Goal: Task Accomplishment & Management: Manage account settings

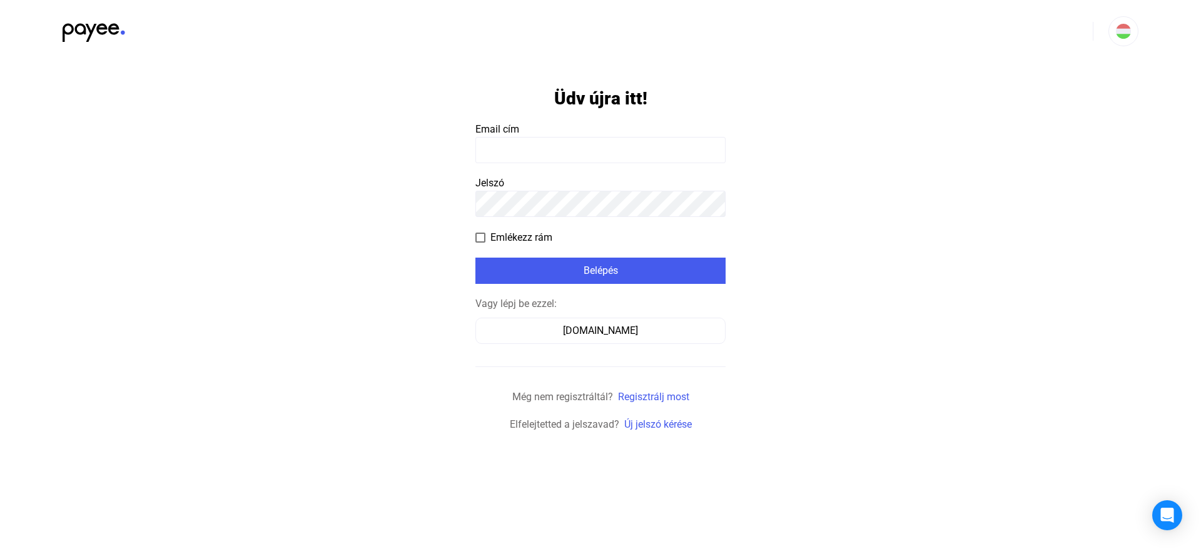
click at [597, 168] on form "Üdv újra itt! Email cím Jelszó Emlékezz rám Belépés Vagy lépj be ezzel: [DOMAIN…" at bounding box center [600, 248] width 250 height 370
click at [595, 165] on form "Üdv újra itt! Email cím Jelszó Emlékezz rám Belépés Vagy lépj be ezzel: [DOMAIN…" at bounding box center [600, 248] width 250 height 370
click at [587, 157] on input at bounding box center [600, 150] width 250 height 26
type input "**********"
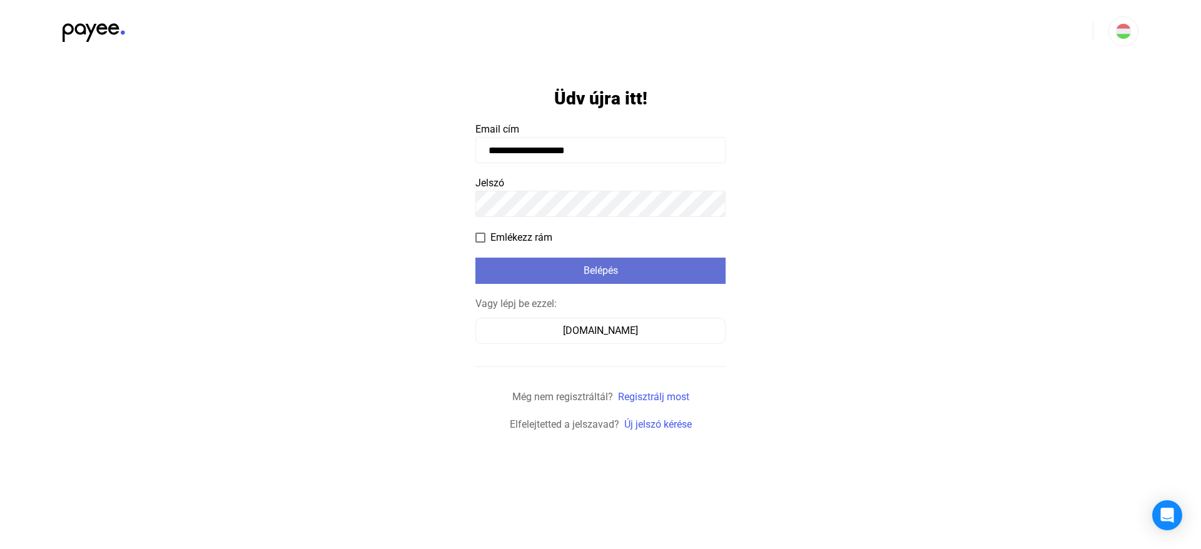
click at [583, 263] on div "Belépés" at bounding box center [600, 270] width 243 height 15
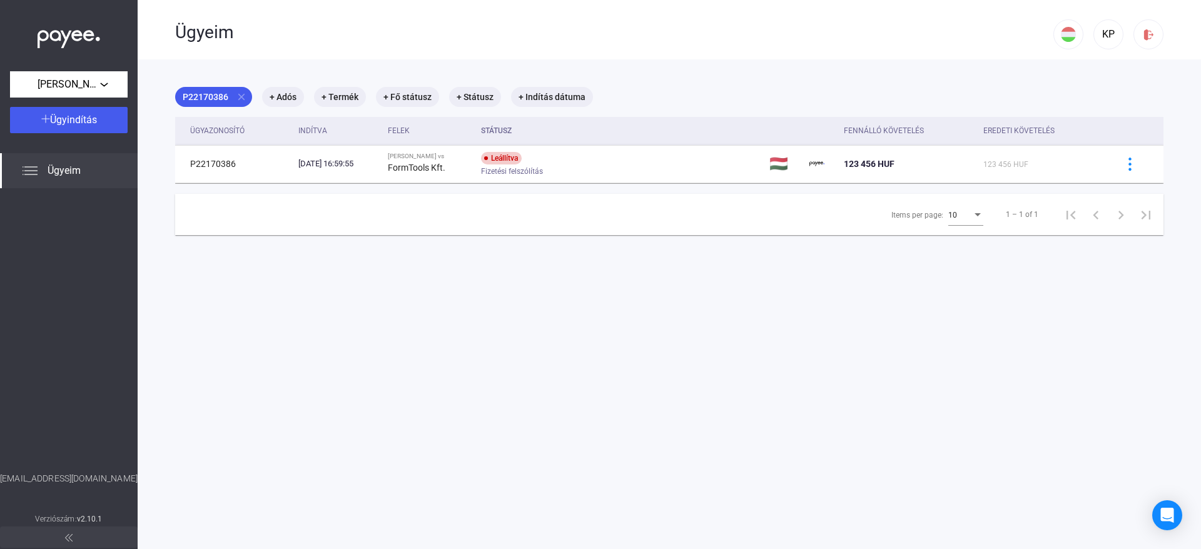
drag, startPoint x: 145, startPoint y: 83, endPoint x: 128, endPoint y: 85, distance: 17.7
click at [139, 84] on main "P22170386 close + Adós + Termék + Fő státusz + Státusz + Indítás dátuma Ügyazon…" at bounding box center [669, 333] width 1063 height 549
click at [111, 83] on div "[PERSON_NAME]" at bounding box center [69, 85] width 110 height 16
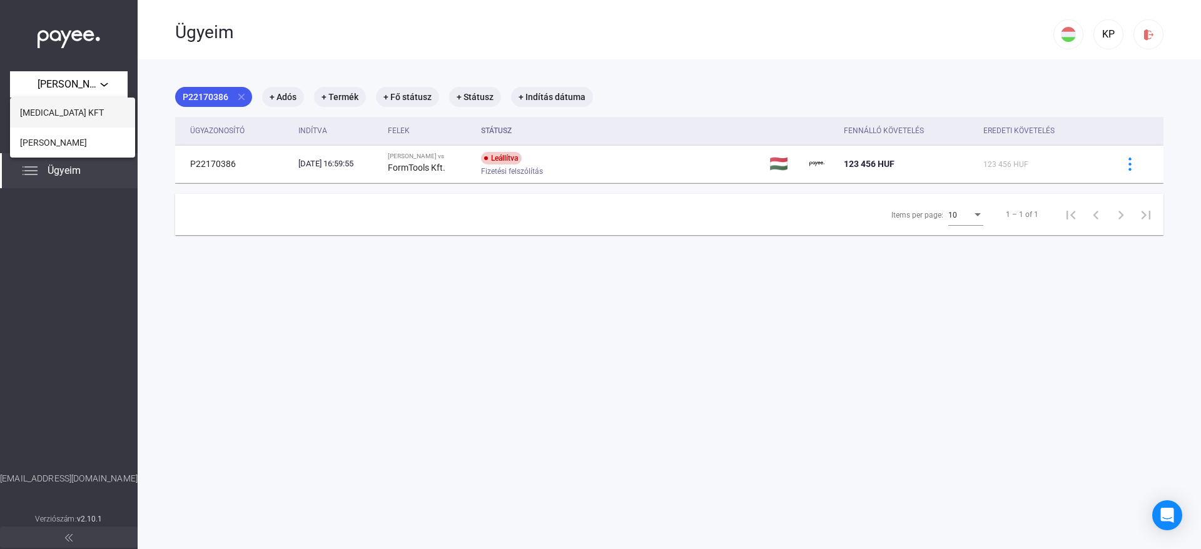
click at [86, 103] on button "[MEDICAL_DATA] KFT" at bounding box center [72, 113] width 125 height 30
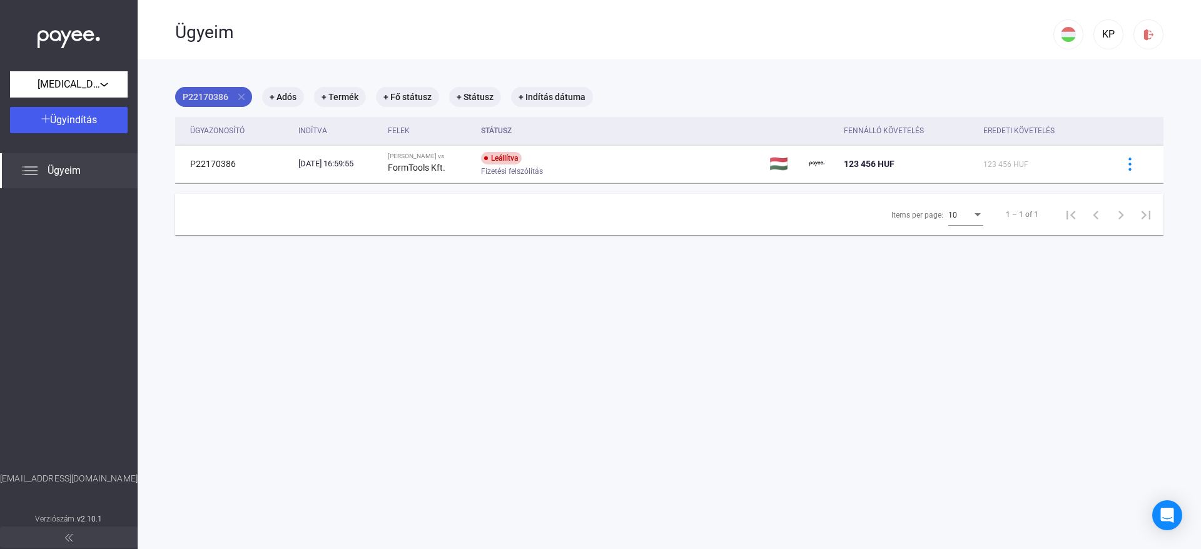
click at [239, 93] on mat-icon "close" at bounding box center [241, 96] width 11 height 11
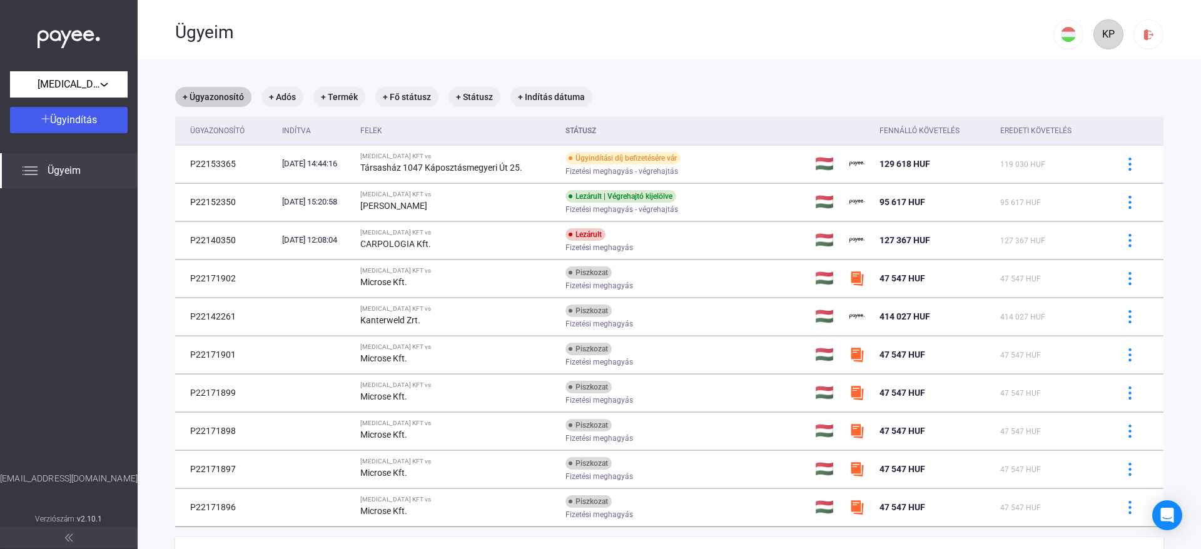
click at [1098, 37] on div "KP" at bounding box center [1108, 34] width 21 height 15
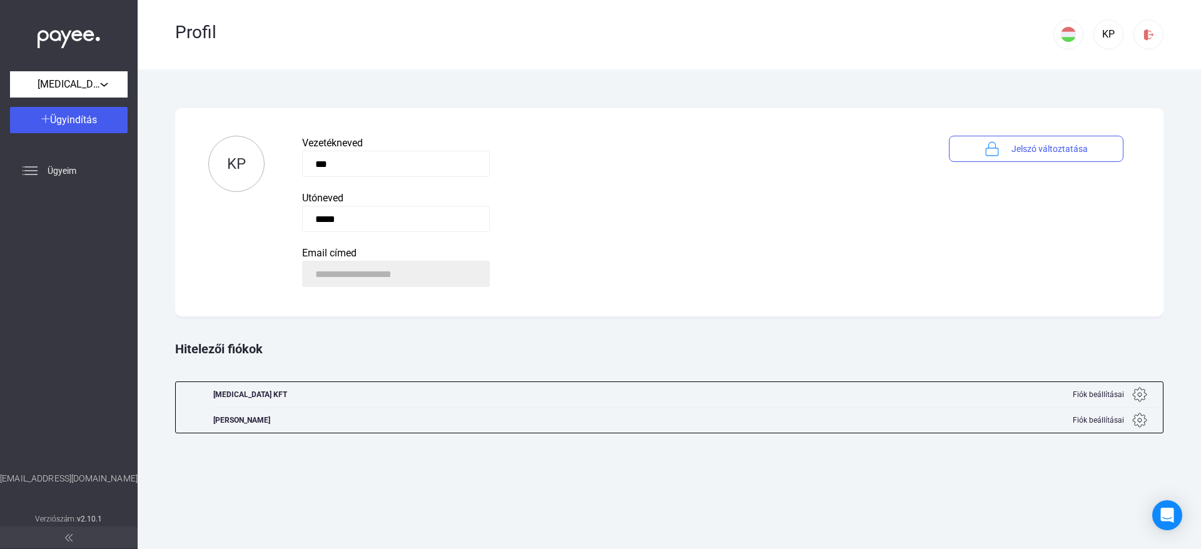
click at [1079, 391] on span "Fiók beállításai" at bounding box center [1098, 394] width 51 height 15
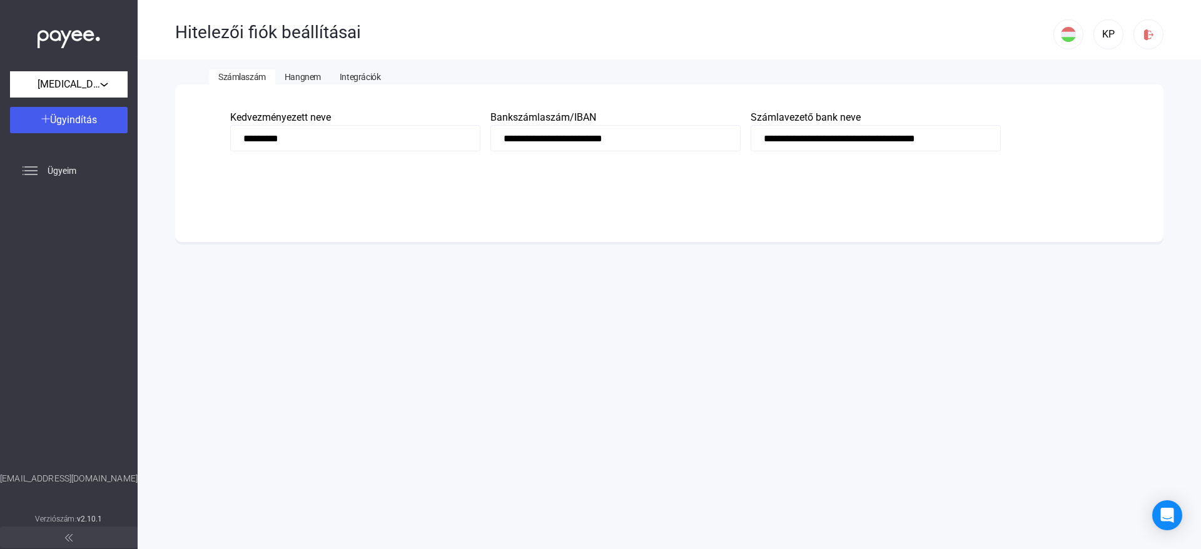
click at [350, 79] on span "Integrációk" at bounding box center [360, 77] width 41 height 10
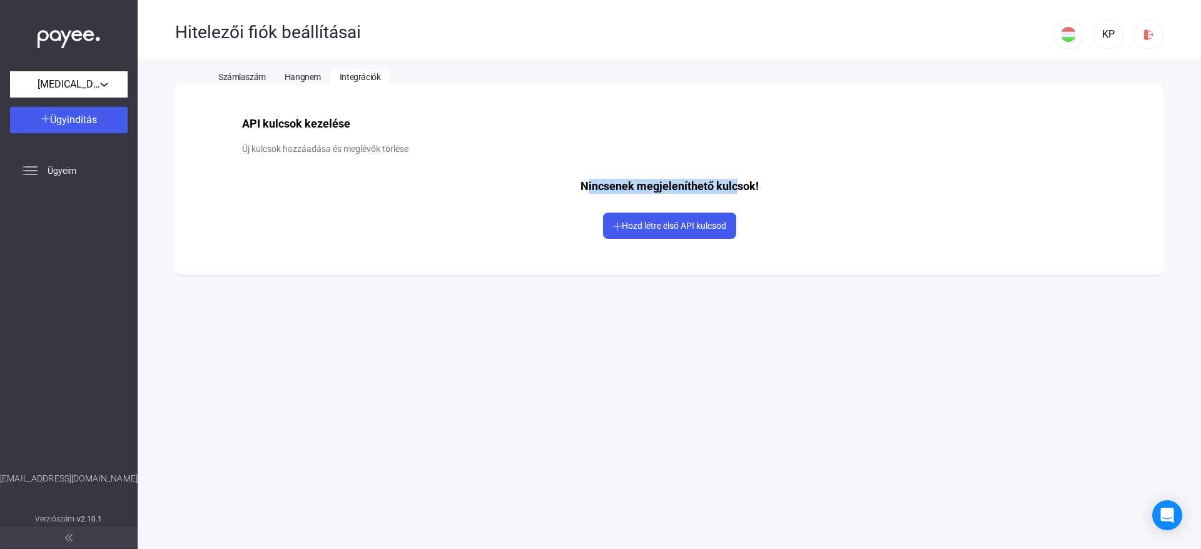
drag, startPoint x: 587, startPoint y: 190, endPoint x: 823, endPoint y: 189, distance: 235.8
click at [798, 187] on div "API kulcsok kezelése Új kulcsok hozzáadása és meglévők törlése Nincsenek megjel…" at bounding box center [669, 179] width 879 height 151
click at [823, 189] on div "API kulcsok kezelése Új kulcsok hozzáadása és meglévők törlése Nincsenek megjel…" at bounding box center [669, 179] width 879 height 151
drag, startPoint x: 797, startPoint y: 178, endPoint x: 545, endPoint y: 183, distance: 252.1
click at [545, 183] on div "API kulcsok kezelése Új kulcsok hozzáadása és meglévők törlése Nincsenek megjel…" at bounding box center [669, 179] width 879 height 151
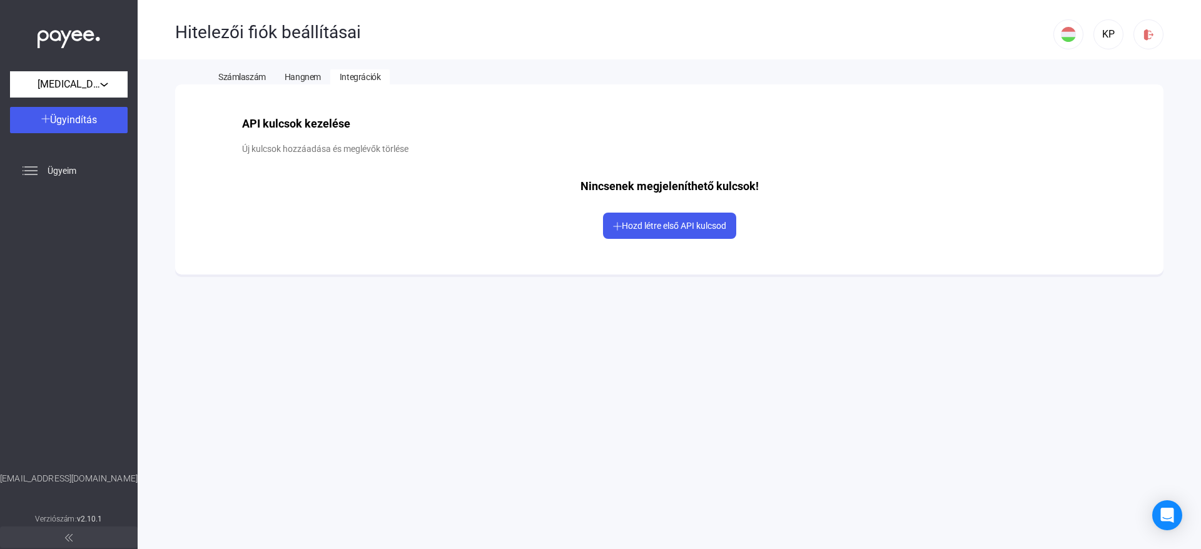
click at [585, 188] on div "Nincsenek megjeleníthető kulcsok!" at bounding box center [669, 186] width 203 height 40
click at [602, 186] on div "Nincsenek megjeleníthető kulcsok!" at bounding box center [669, 186] width 203 height 40
drag, startPoint x: 602, startPoint y: 186, endPoint x: 777, endPoint y: 187, distance: 174.5
click at [777, 187] on div "API kulcsok kezelése Új kulcsok hozzáadása és meglévők törlése Nincsenek megjel…" at bounding box center [669, 179] width 879 height 151
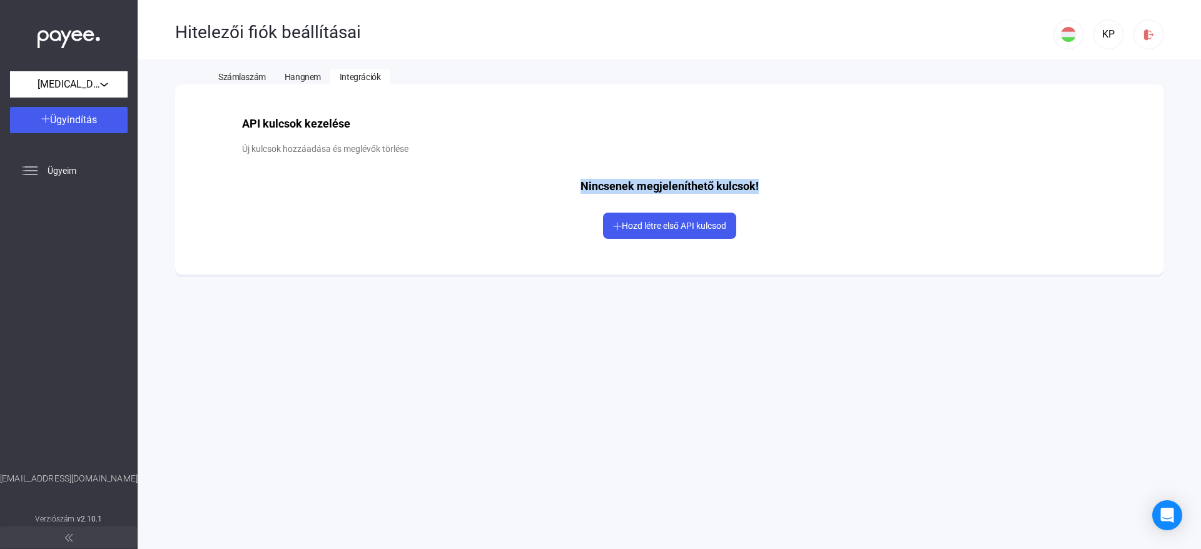
drag, startPoint x: 777, startPoint y: 187, endPoint x: 565, endPoint y: 174, distance: 211.7
click at [565, 174] on div "API kulcsok kezelése Új kulcsok hozzáadása és meglévők törlése Nincsenek megjel…" at bounding box center [669, 179] width 879 height 151
click at [577, 181] on div "Nincsenek megjeleníthető kulcsok!" at bounding box center [669, 186] width 203 height 40
drag, startPoint x: 577, startPoint y: 181, endPoint x: 785, endPoint y: 176, distance: 208.3
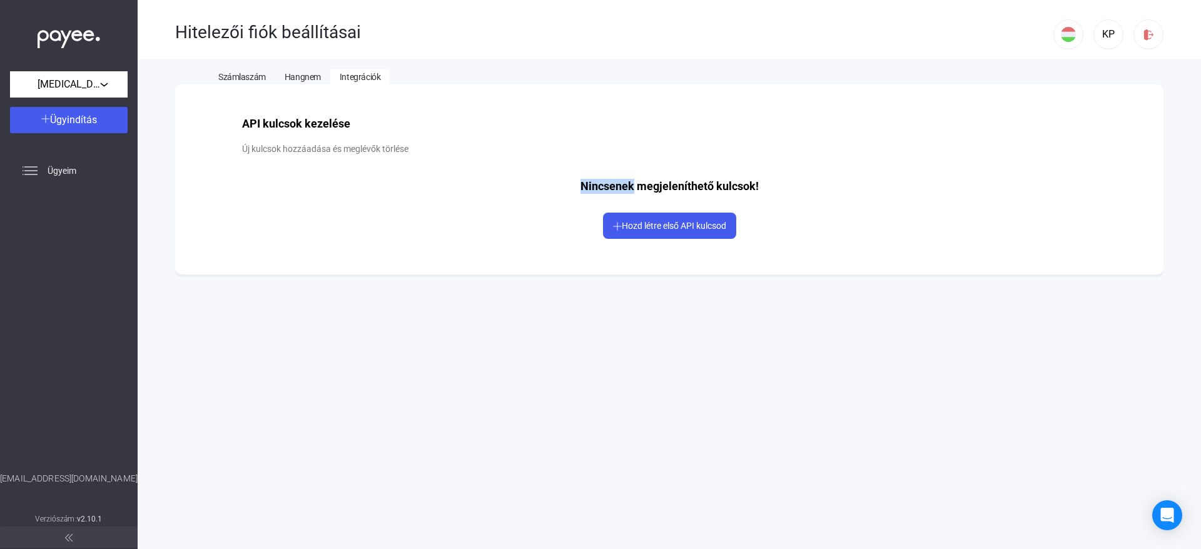
click at [785, 176] on div "API kulcsok kezelése Új kulcsok hozzáadása és meglévők törlése Nincsenek megjel…" at bounding box center [669, 179] width 879 height 151
drag, startPoint x: 766, startPoint y: 188, endPoint x: 559, endPoint y: 185, distance: 207.0
click at [560, 186] on div "API kulcsok kezelése Új kulcsok hozzáadása és meglévők törlése Nincsenek megjel…" at bounding box center [669, 179] width 879 height 151
click at [559, 185] on div "API kulcsok kezelése Új kulcsok hozzáadása és meglévők törlése Nincsenek megjel…" at bounding box center [669, 179] width 879 height 151
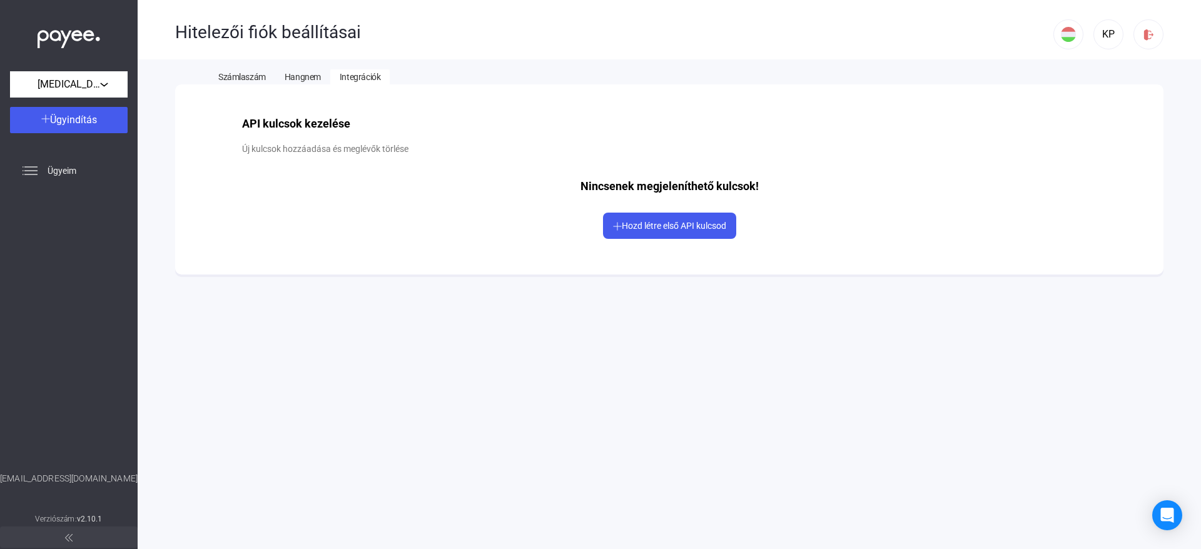
click at [881, 52] on div "Hitelezői fiók beállításai" at bounding box center [614, 31] width 878 height 62
click at [709, 88] on app-api-integrations "API kulcsok kezelése Új kulcsok hozzáadása és meglévők törlése Nincsenek megjel…" at bounding box center [669, 179] width 988 height 190
